Goal: Entertainment & Leisure: Consume media (video, audio)

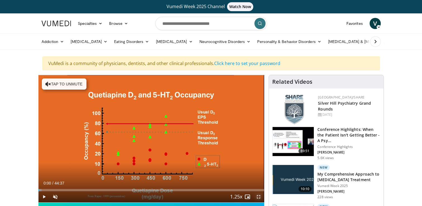
click at [261, 192] on span "Video Player" at bounding box center [258, 196] width 11 height 11
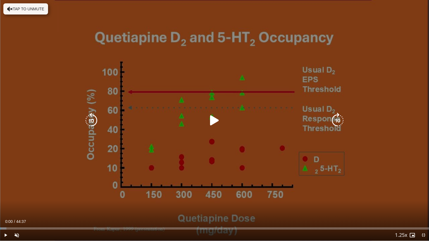
click at [216, 121] on icon "Video Player" at bounding box center [215, 121] width 16 height 16
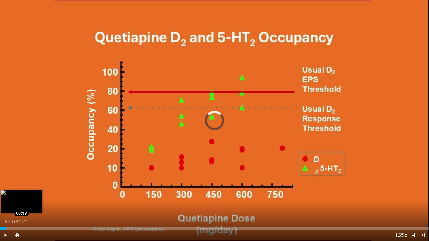
drag, startPoint x: 10, startPoint y: 228, endPoint x: 3, endPoint y: 226, distance: 7.3
click at [3, 206] on div "Loaded : 0.00% 00:38 00:17" at bounding box center [214, 226] width 429 height 5
drag, startPoint x: 3, startPoint y: 227, endPoint x: 0, endPoint y: 229, distance: 3.5
click at [0, 206] on div "Loaded : 1.11% 00:00 00:00" at bounding box center [214, 226] width 429 height 5
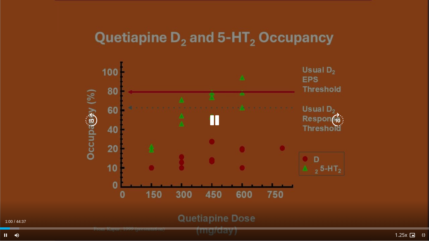
click at [216, 124] on icon "Video Player" at bounding box center [215, 121] width 16 height 16
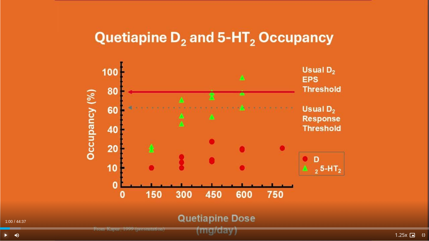
click at [3, 206] on span "Video Player" at bounding box center [5, 235] width 11 height 11
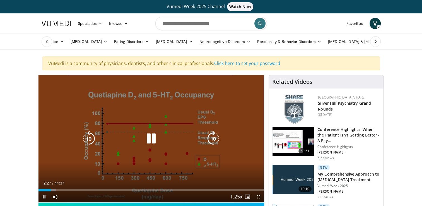
click at [152, 136] on icon "Video Player" at bounding box center [152, 139] width 16 height 16
click at [153, 145] on icon "Video Player" at bounding box center [152, 139] width 16 height 16
click at [151, 133] on icon "Video Player" at bounding box center [152, 139] width 16 height 16
click at [149, 137] on icon "Video Player" at bounding box center [152, 139] width 16 height 16
click at [150, 138] on icon "Video Player" at bounding box center [152, 139] width 16 height 16
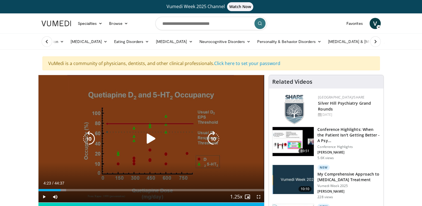
click at [145, 138] on icon "Video Player" at bounding box center [152, 139] width 16 height 16
click at [155, 139] on icon "Video Player" at bounding box center [152, 139] width 16 height 16
click at [145, 143] on icon "Video Player" at bounding box center [152, 139] width 16 height 16
click at [151, 133] on icon "Video Player" at bounding box center [152, 139] width 16 height 16
click at [154, 137] on icon "Video Player" at bounding box center [152, 139] width 16 height 16
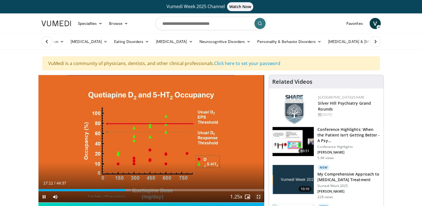
click at [258, 195] on span "Video Player" at bounding box center [258, 196] width 11 height 11
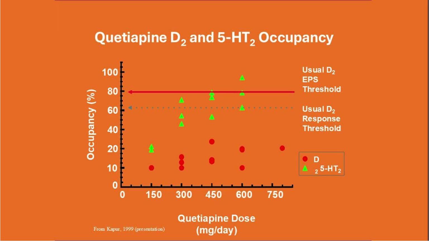
click at [205, 141] on div "10 seconds Tap to unmute" at bounding box center [214, 120] width 429 height 241
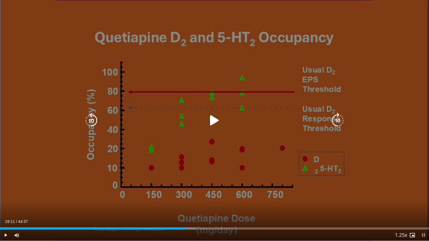
click at [202, 144] on div "10 seconds Tap to unmute" at bounding box center [214, 120] width 429 height 241
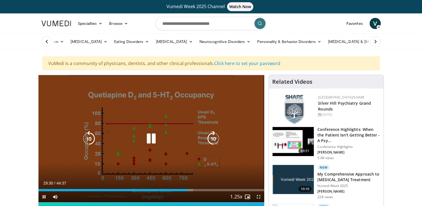
click at [97, 152] on div "10 seconds Tap to unmute" at bounding box center [152, 138] width 226 height 127
click at [150, 136] on icon "Video Player" at bounding box center [152, 139] width 16 height 16
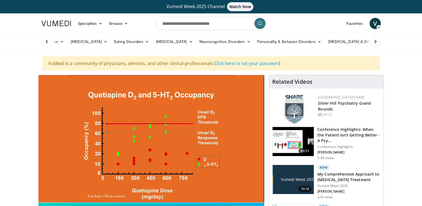
click at [150, 136] on icon "Video Player" at bounding box center [152, 139] width 16 height 16
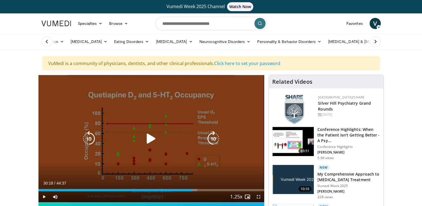
click at [158, 132] on icon "Video Player" at bounding box center [152, 139] width 16 height 16
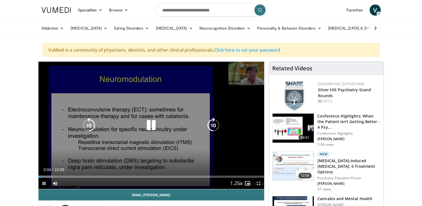
click at [145, 121] on icon "Video Player" at bounding box center [152, 126] width 16 height 16
